Goal: Information Seeking & Learning: Learn about a topic

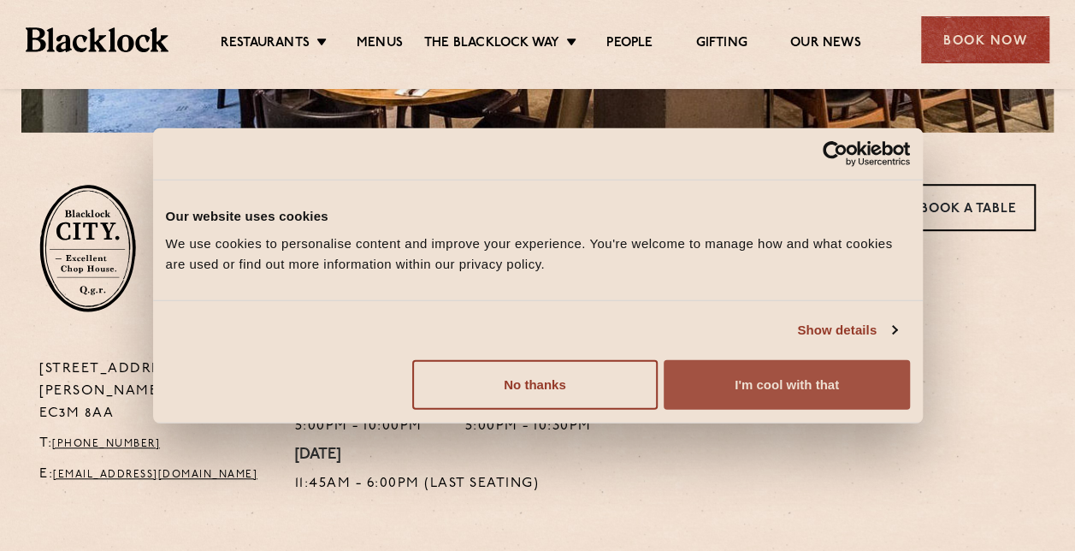
click at [771, 375] on button "I'm cool with that" at bounding box center [785, 384] width 245 height 50
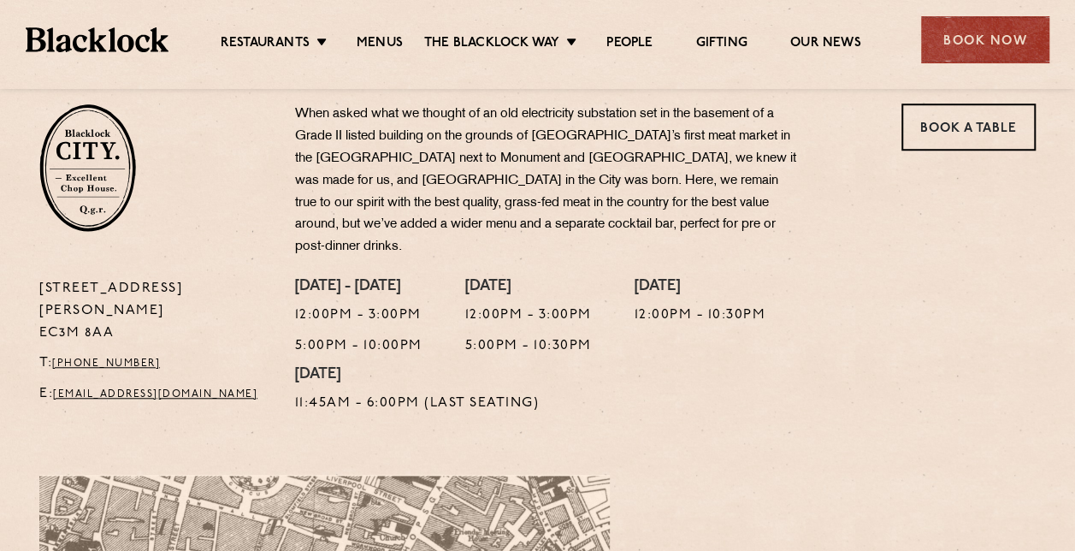
scroll to position [562, 0]
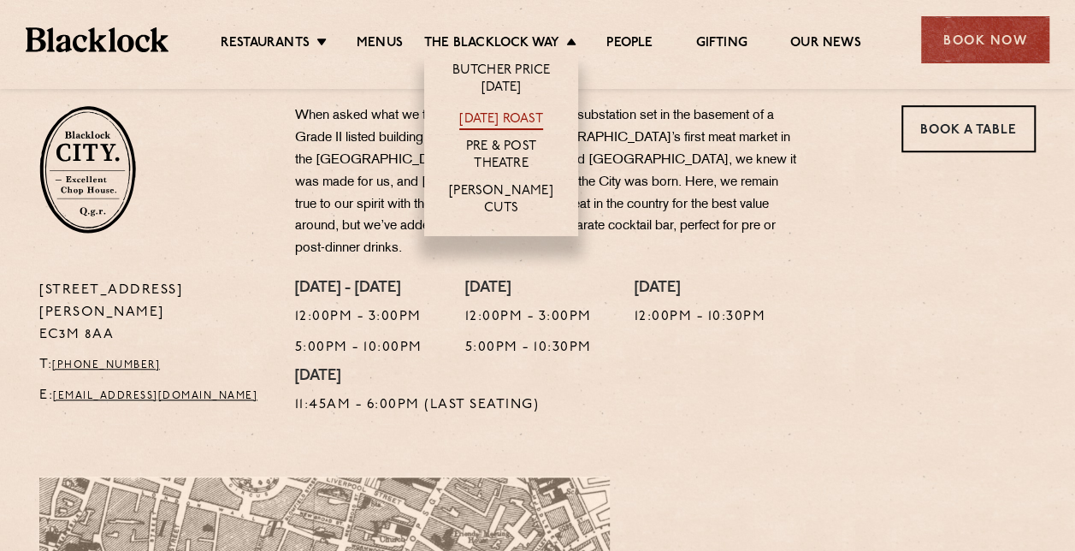
click at [503, 124] on link "[DATE] Roast" at bounding box center [500, 120] width 83 height 19
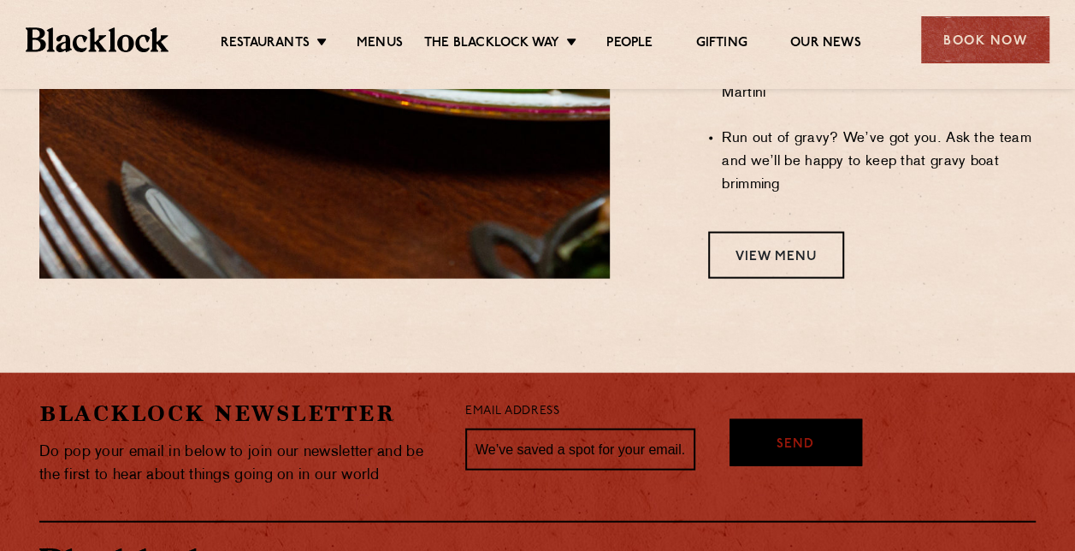
scroll to position [1797, 0]
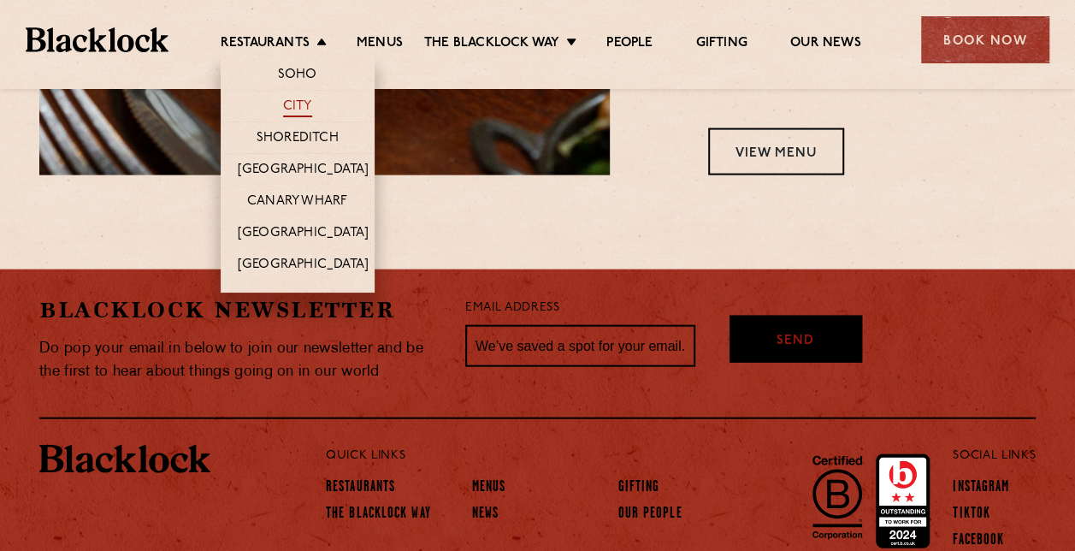
click at [300, 100] on link "City" at bounding box center [297, 107] width 29 height 19
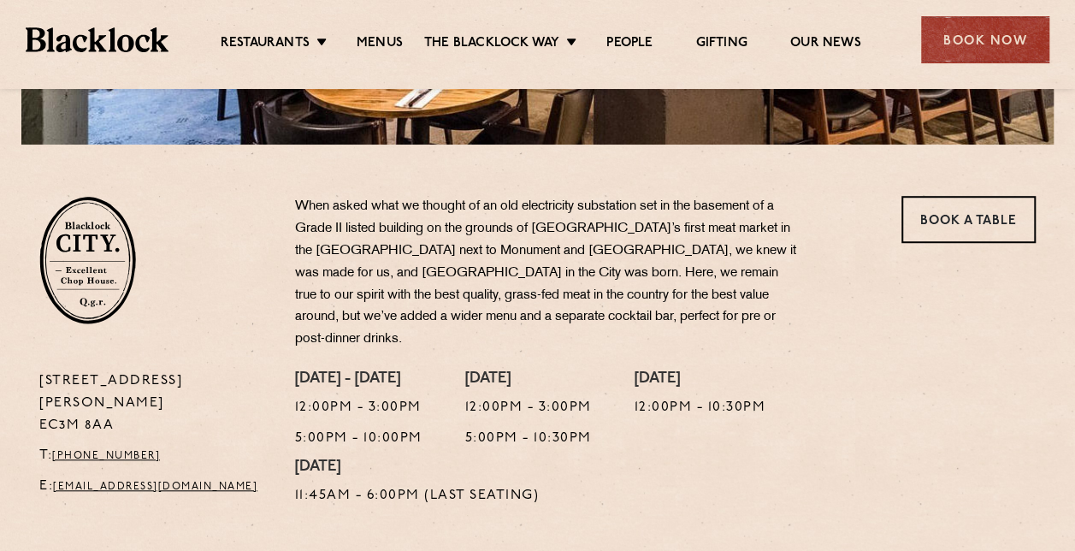
scroll to position [454, 0]
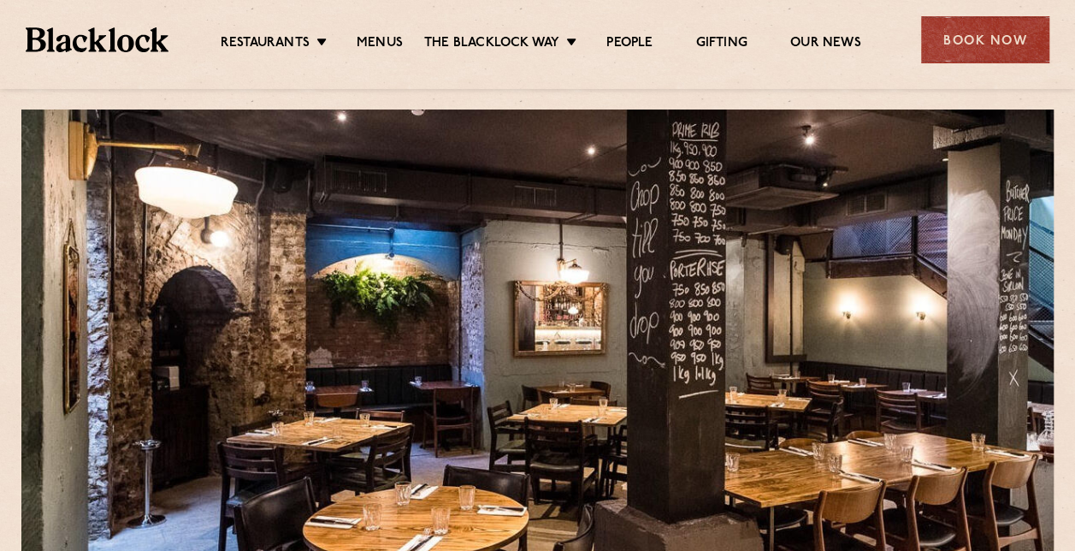
scroll to position [507, 0]
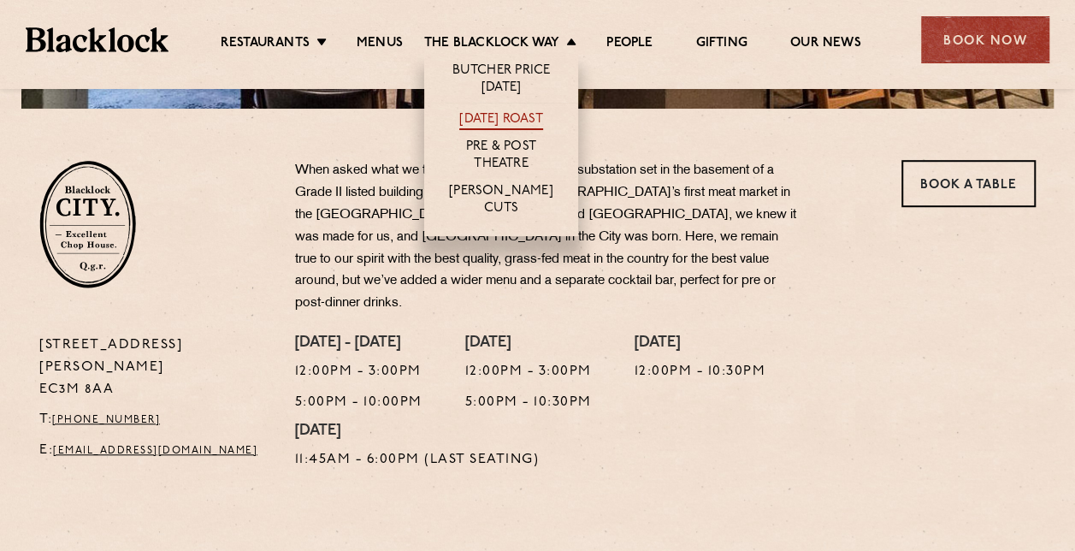
click at [485, 115] on link "[DATE] Roast" at bounding box center [500, 120] width 83 height 19
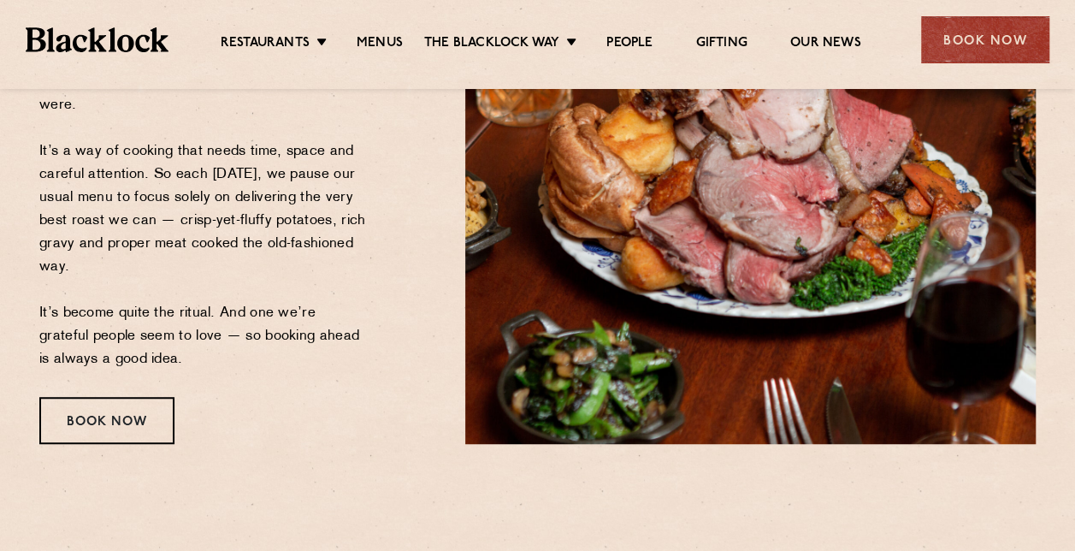
scroll to position [380, 0]
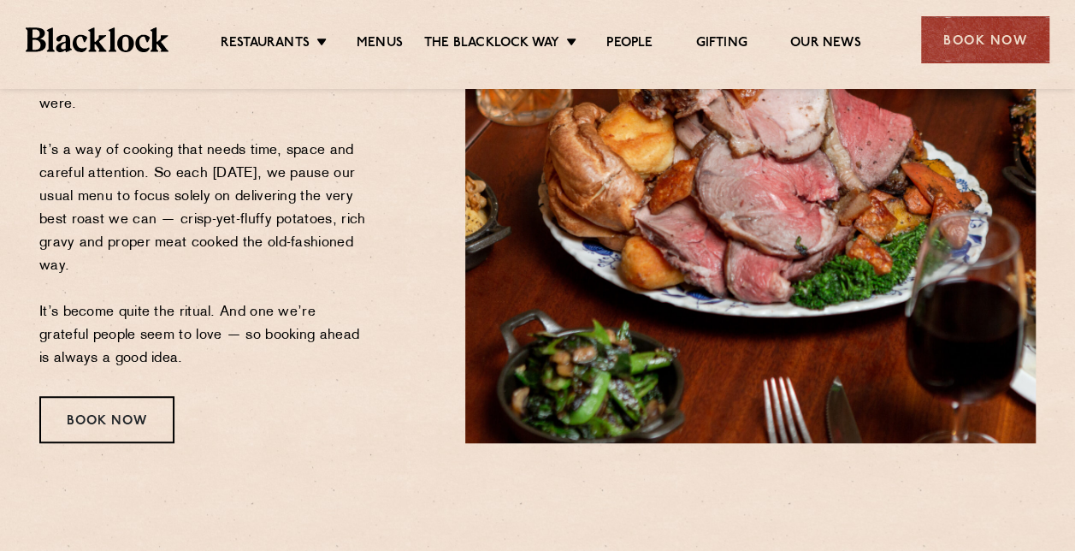
click at [192, 220] on p "Sundays at ours are a little different. Come the end of the week, our fire pits…" at bounding box center [202, 163] width 327 height 416
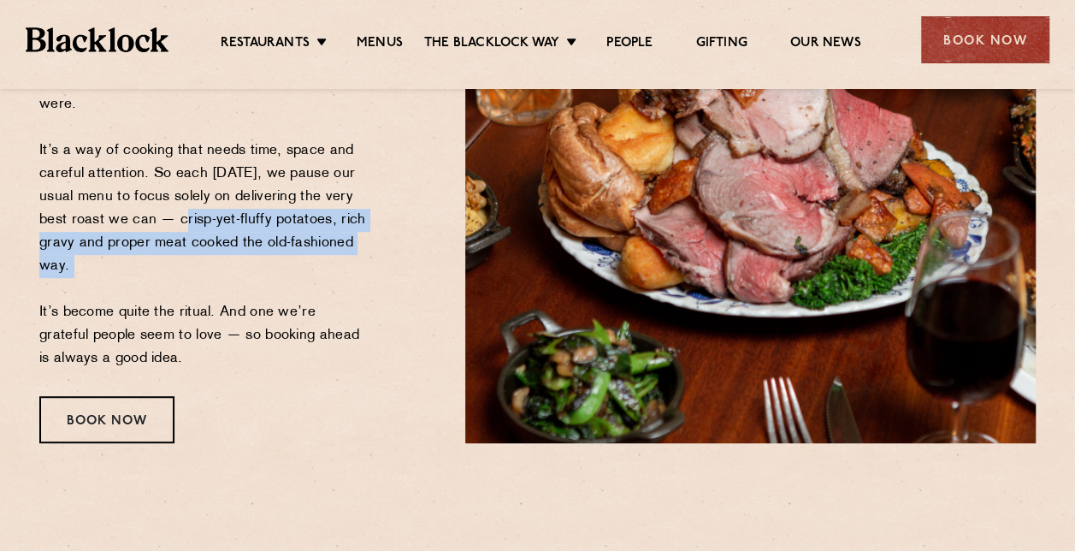
drag, startPoint x: 192, startPoint y: 220, endPoint x: 206, endPoint y: 268, distance: 50.9
click at [206, 268] on p "Sundays at ours are a little different. Come the end of the week, our fire pits…" at bounding box center [202, 163] width 327 height 416
drag, startPoint x: 206, startPoint y: 268, endPoint x: 195, endPoint y: 233, distance: 37.6
copy p "crisp-yet-fluffy potatoes, rich gravy and proper meat cooked the old-fashioned …"
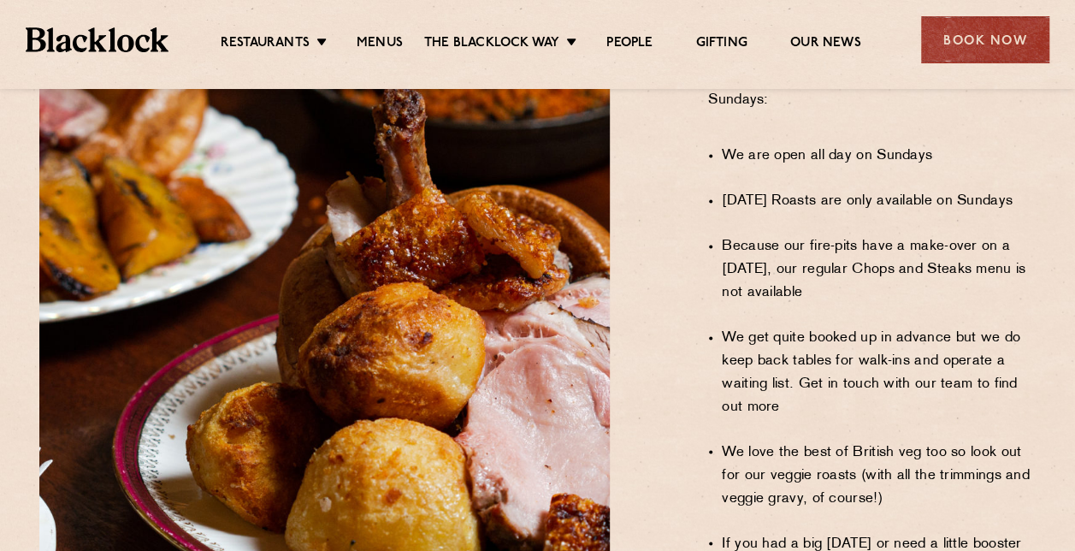
scroll to position [1173, 0]
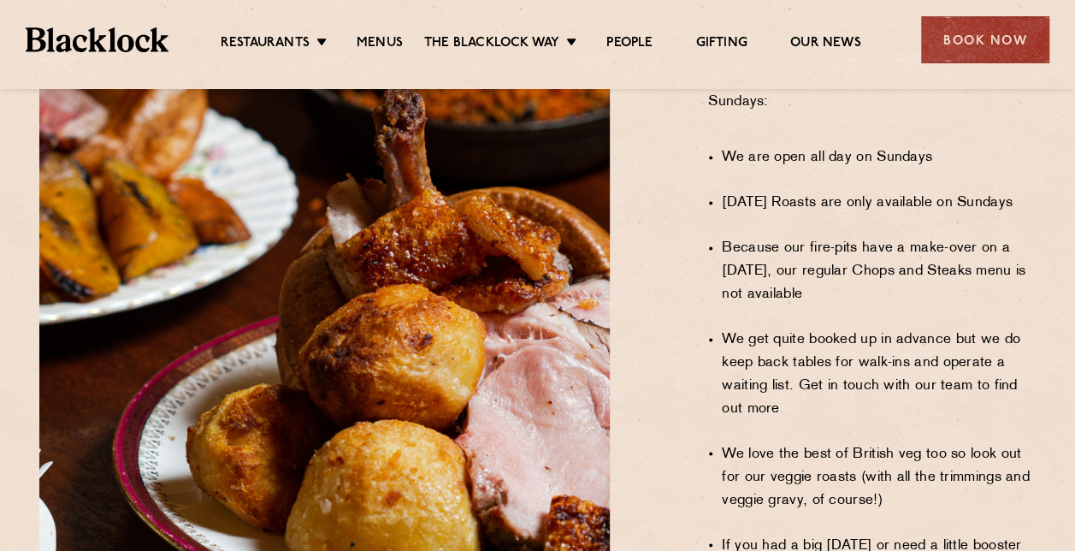
click at [764, 442] on li "We love the best of British veg too so look out for our veggie roasts (with all…" at bounding box center [879, 476] width 314 height 69
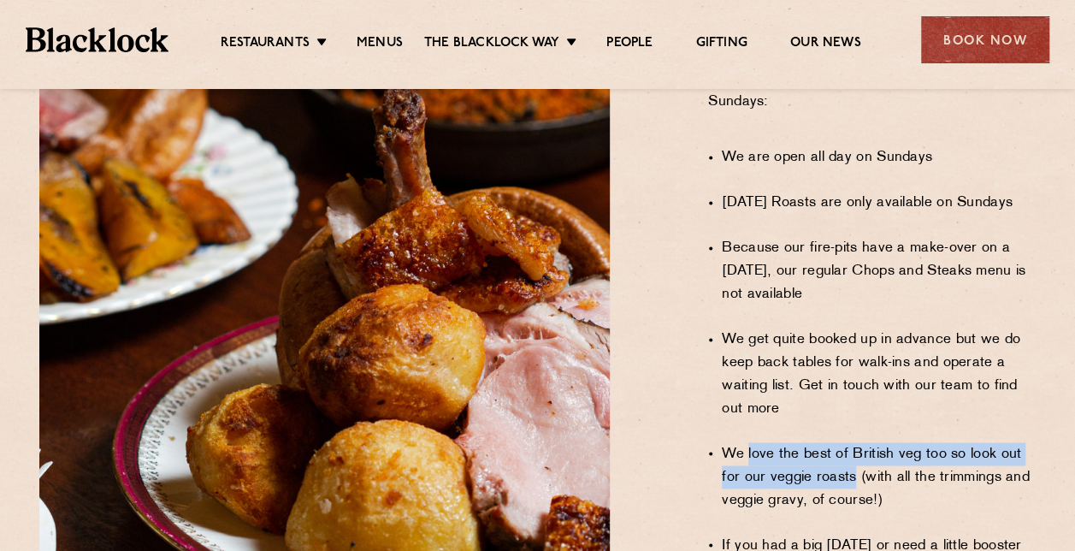
drag, startPoint x: 764, startPoint y: 388, endPoint x: 834, endPoint y: 409, distance: 73.1
click at [834, 442] on li "We love the best of British veg too so look out for our veggie roasts (with all…" at bounding box center [879, 476] width 314 height 69
copy li "love the best of British veg too so look out for our veggie roasts"
